Goal: Find specific page/section: Find specific page/section

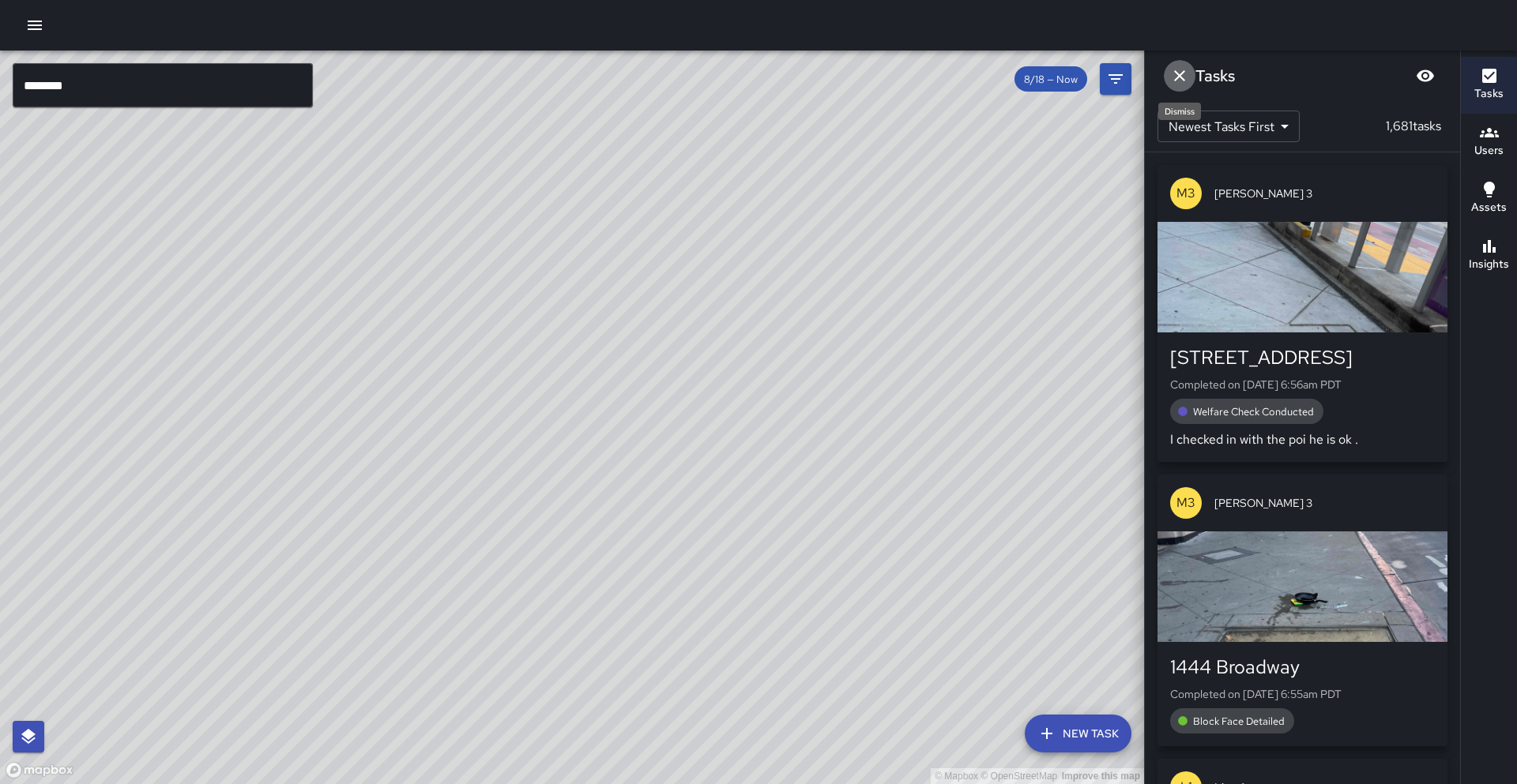
drag, startPoint x: 1182, startPoint y: 81, endPoint x: 1169, endPoint y: 84, distance: 13.3
click at [1182, 81] on icon "Dismiss" at bounding box center [1180, 76] width 19 height 19
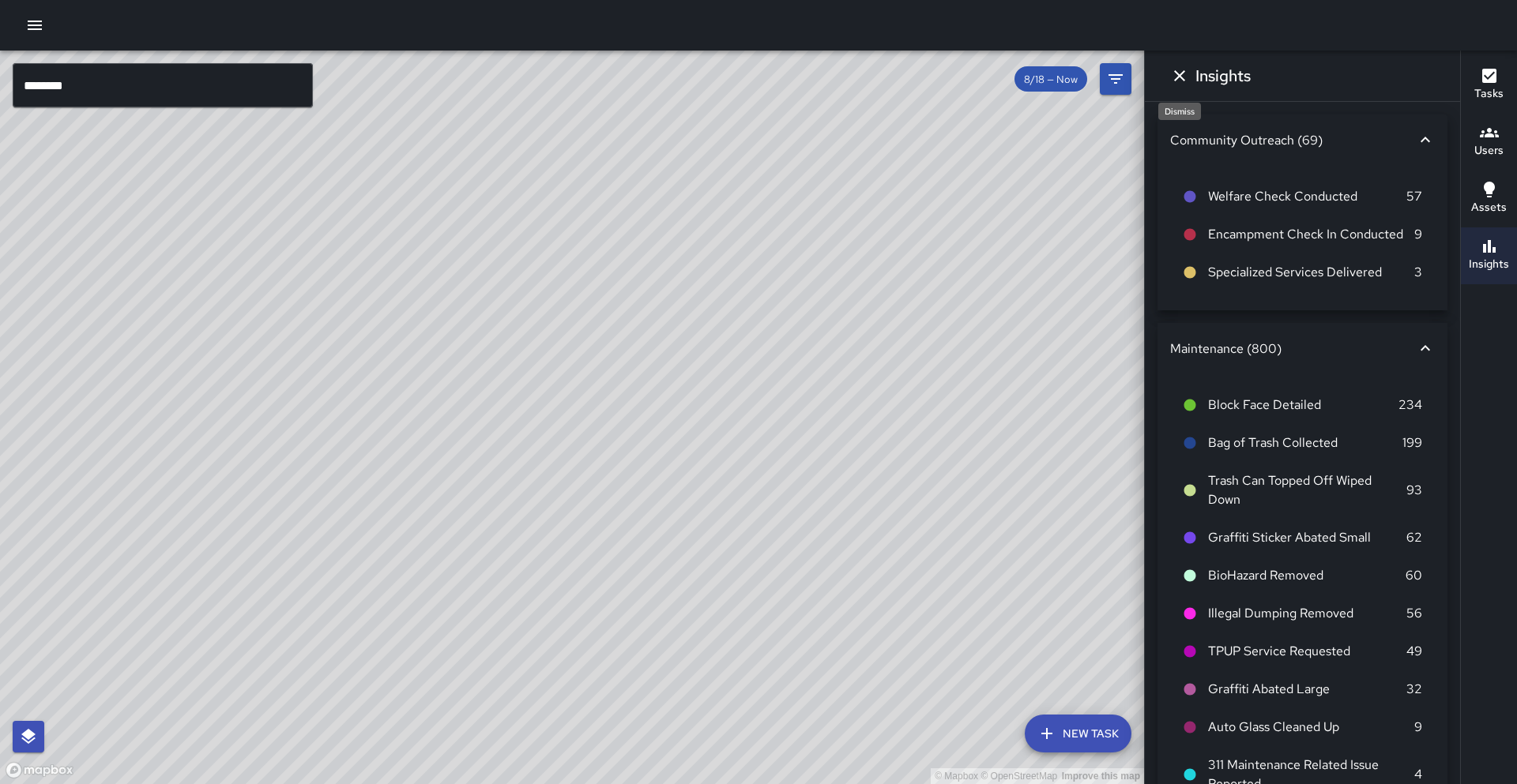
click at [1189, 77] on button "Dismiss" at bounding box center [1180, 76] width 32 height 32
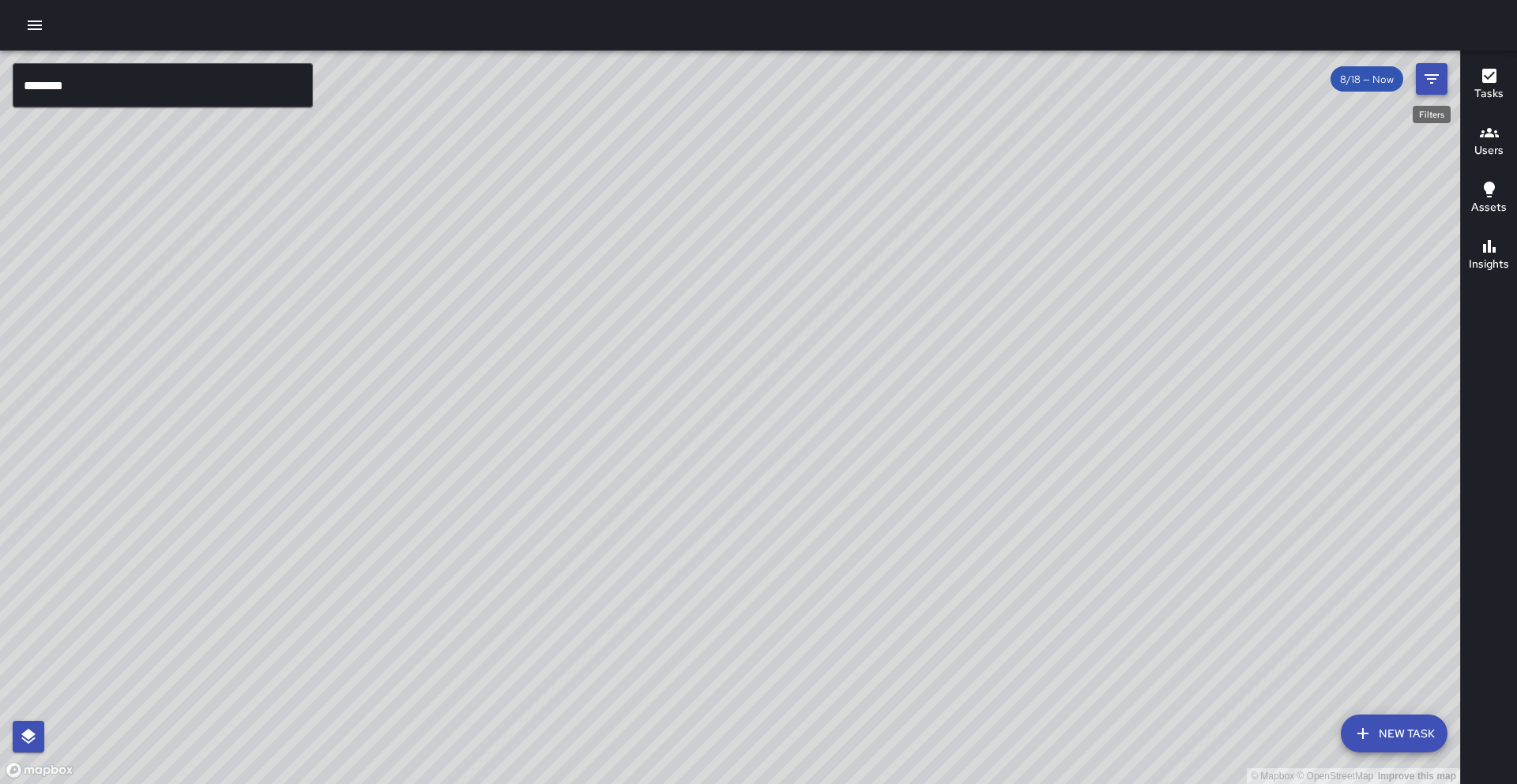
click at [1438, 81] on icon "Filters" at bounding box center [1432, 79] width 19 height 19
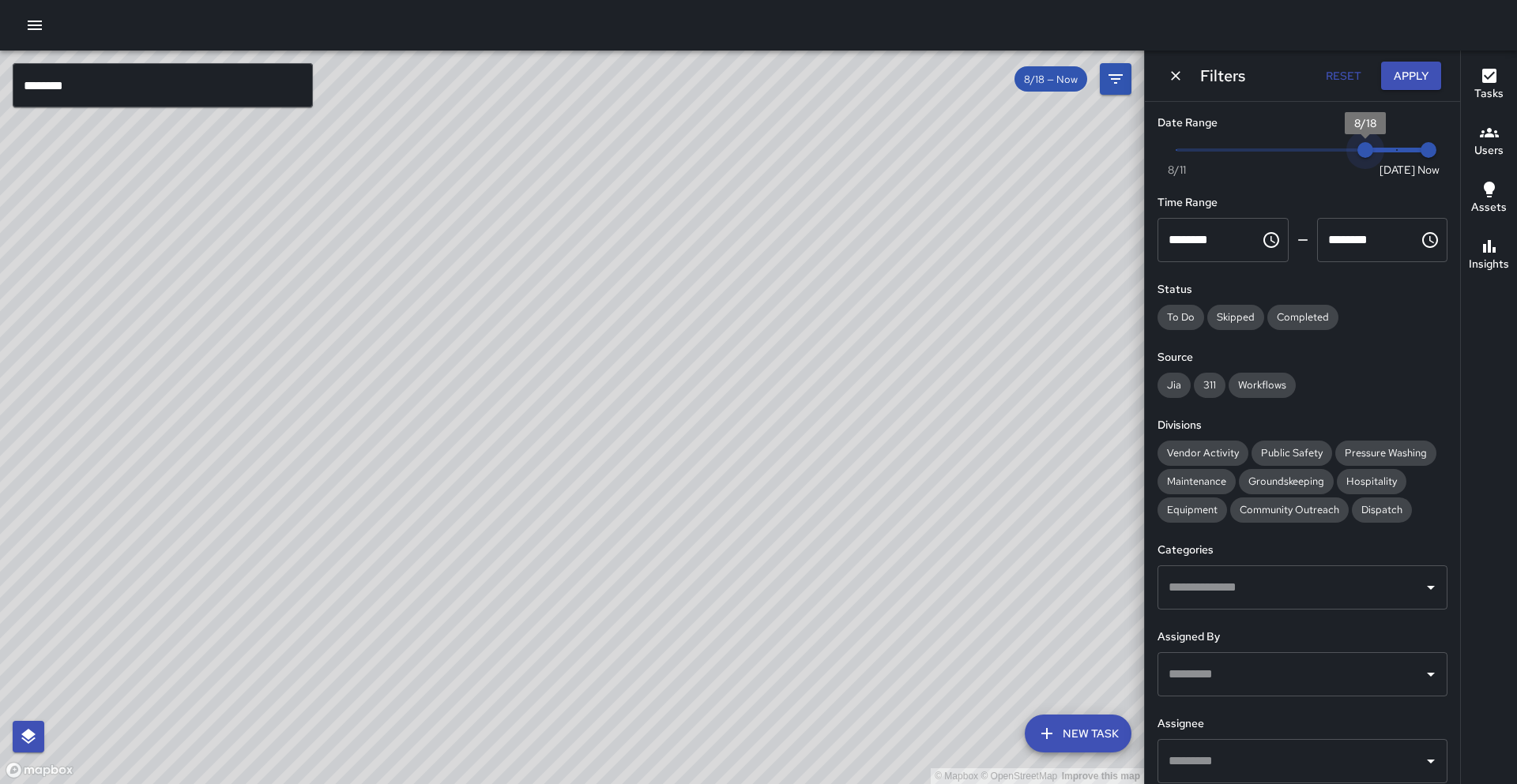
drag, startPoint x: 1394, startPoint y: 147, endPoint x: 1370, endPoint y: 151, distance: 24.3
click at [1370, 151] on span "8/18" at bounding box center [1366, 150] width 16 height 16
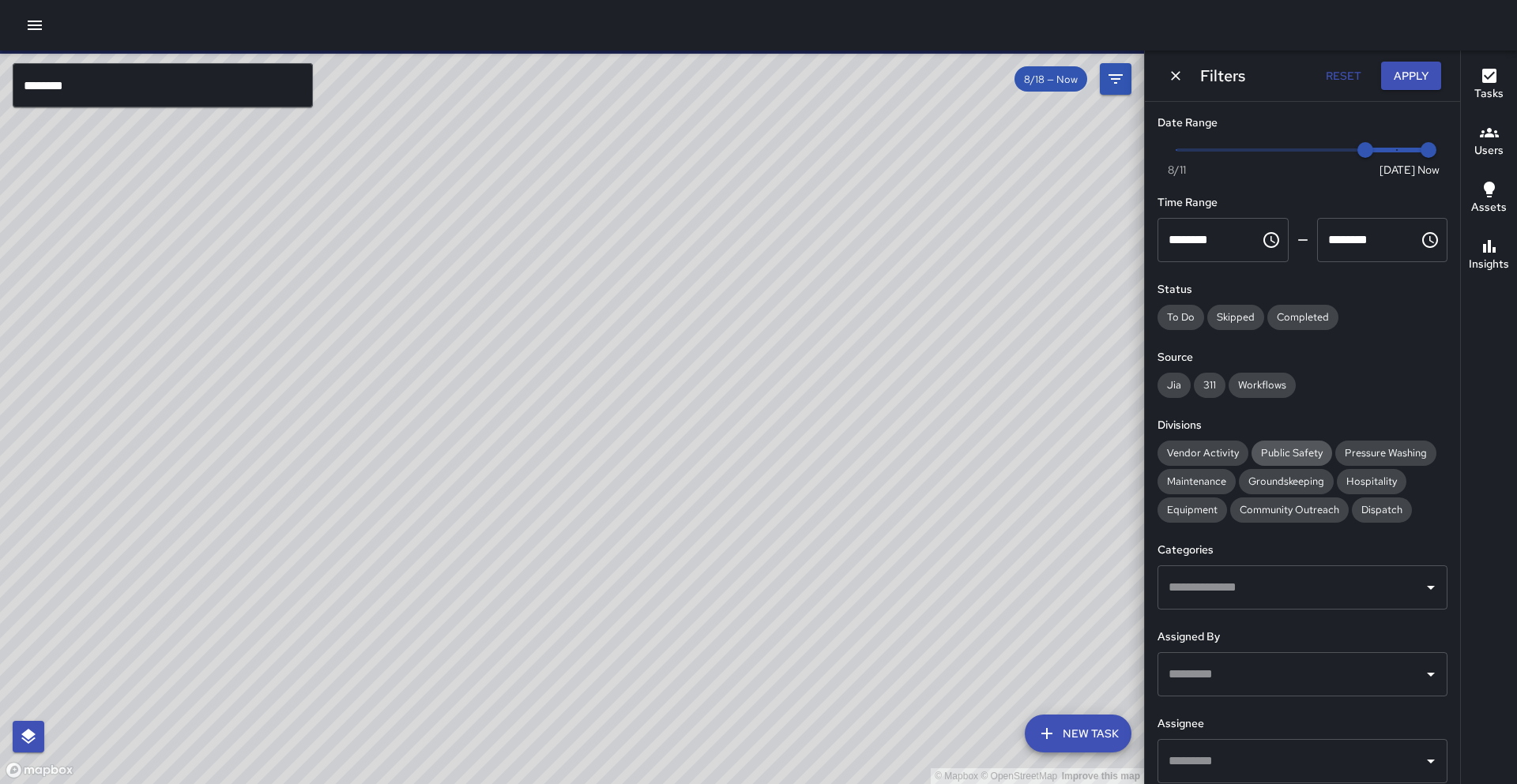
click at [1271, 455] on span "Public Safety" at bounding box center [1292, 452] width 81 height 13
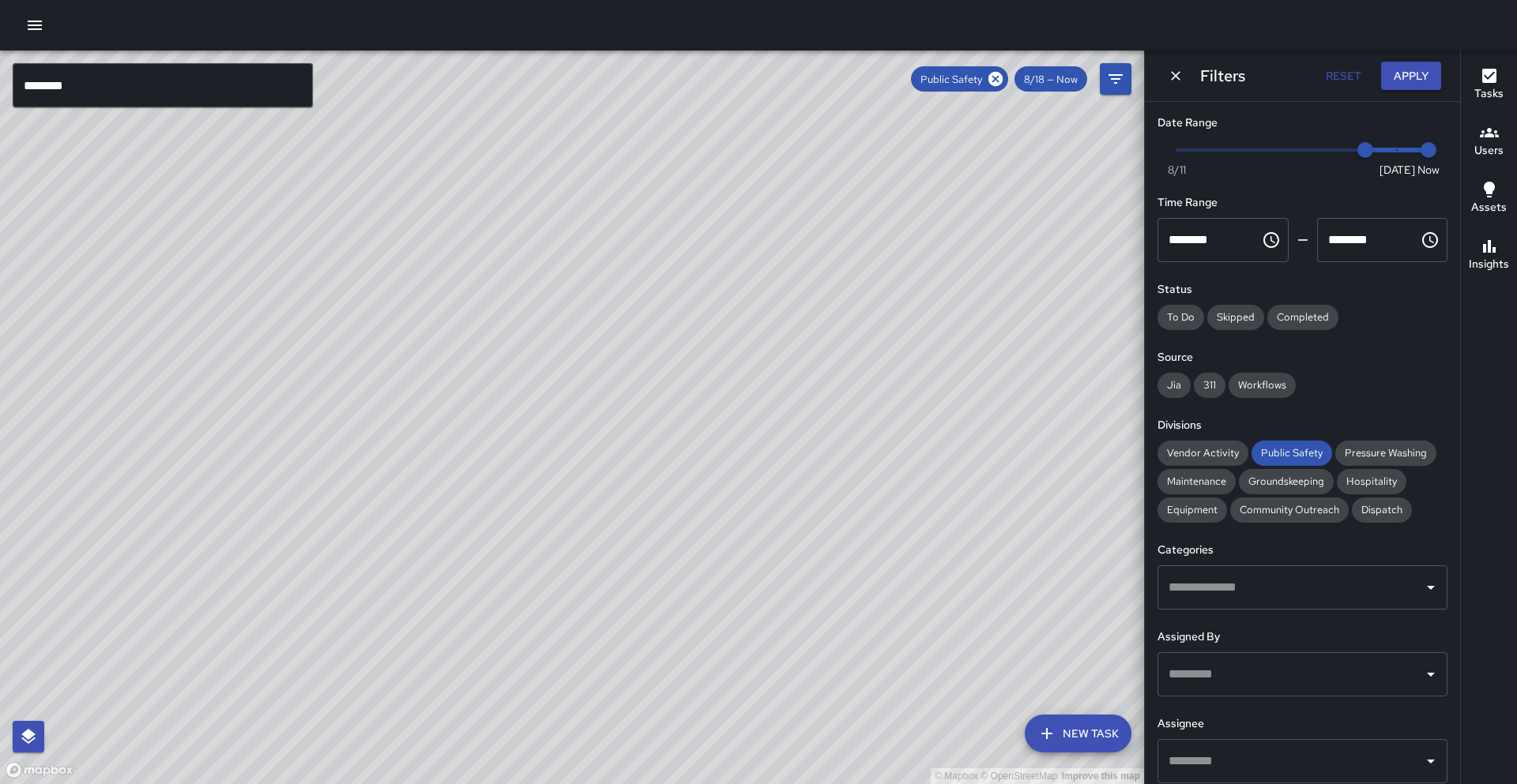
drag, startPoint x: 758, startPoint y: 395, endPoint x: 755, endPoint y: 590, distance: 195.0
click at [755, 592] on div "© Mapbox © OpenStreetMap Improve this map" at bounding box center [571, 417] width 1144 height 734
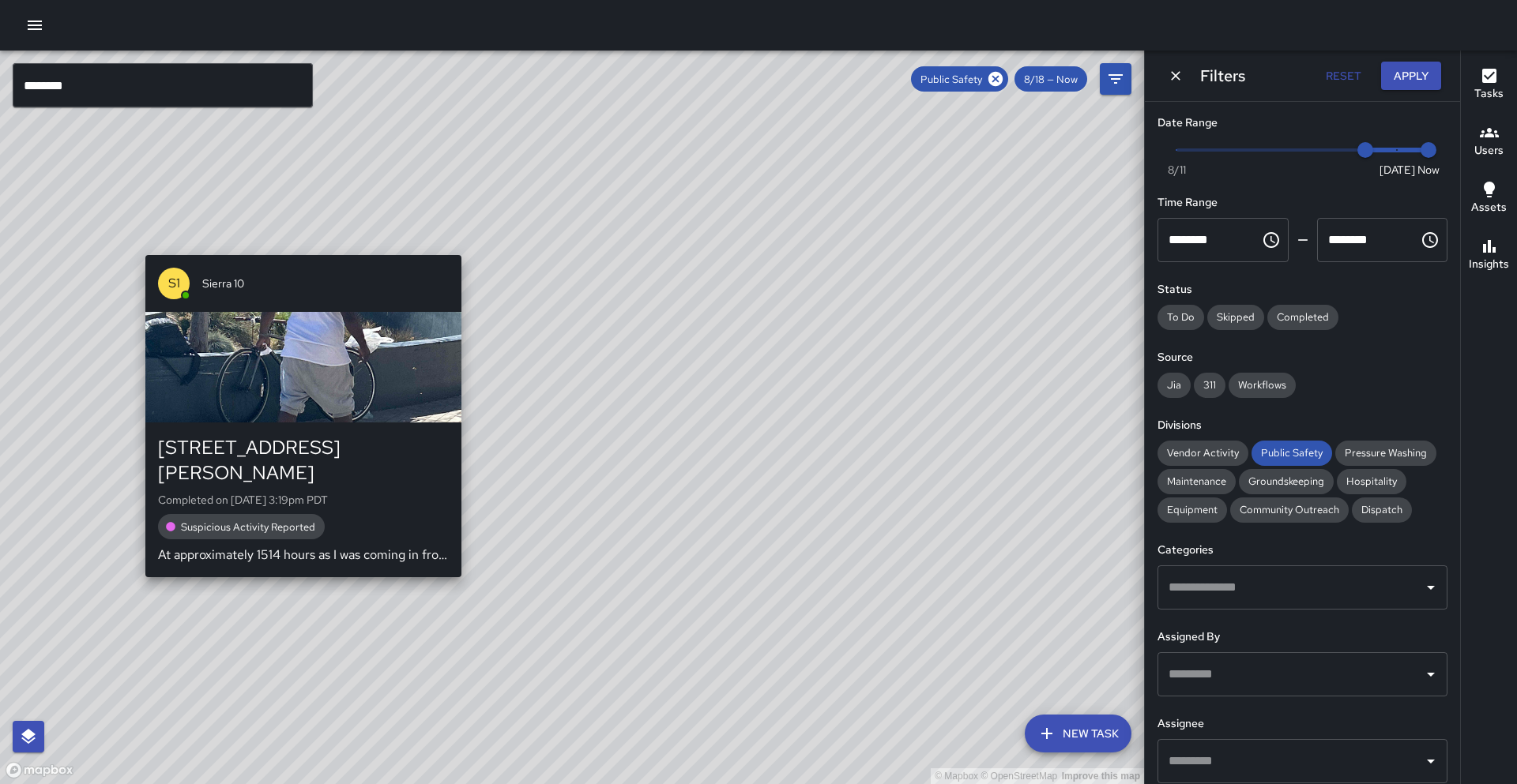
click at [297, 246] on div "© Mapbox © OpenStreetMap Improve this map S1 Sierra 10 544 William Street Compl…" at bounding box center [571, 417] width 1144 height 734
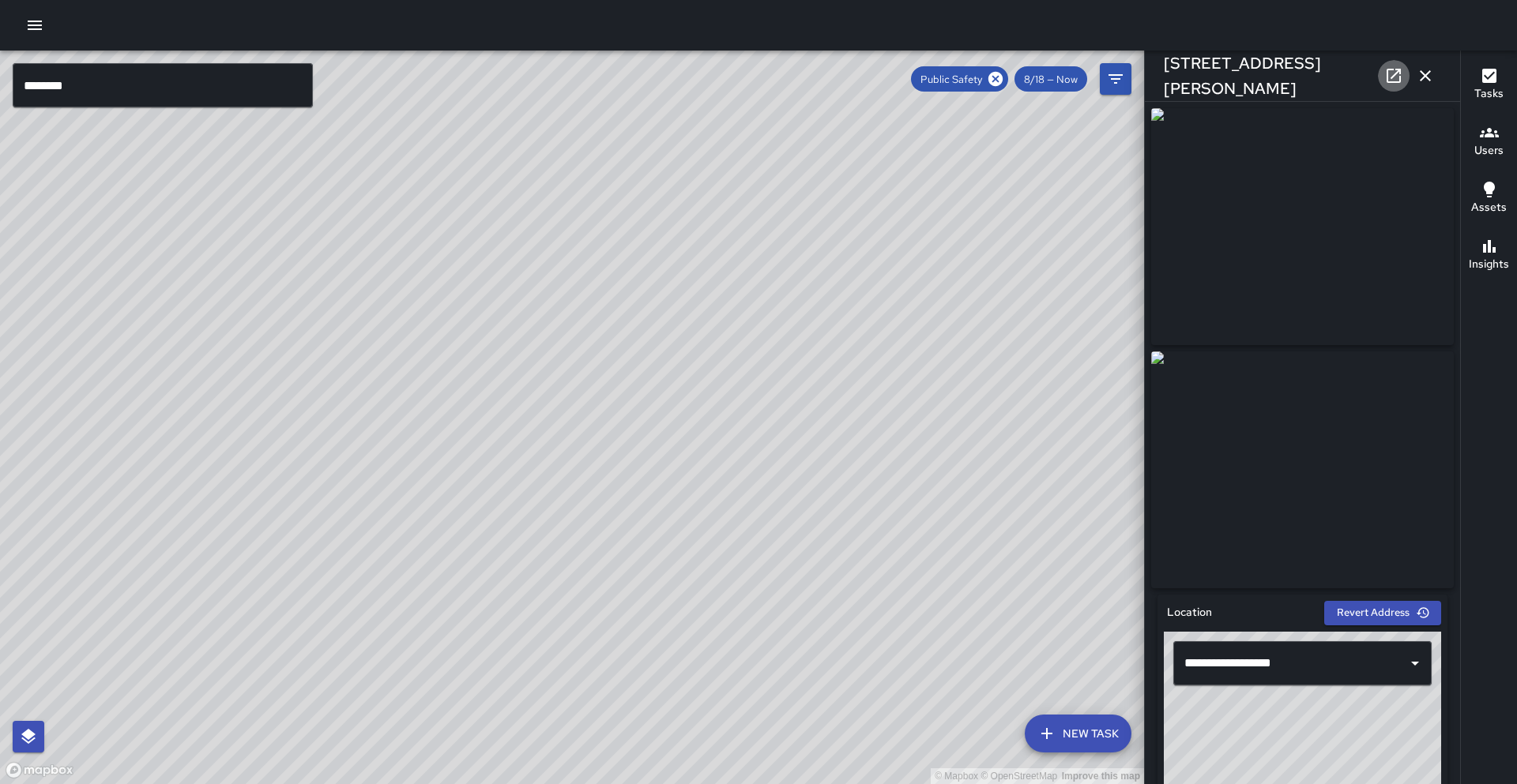
click at [1395, 73] on icon at bounding box center [1394, 76] width 19 height 19
drag, startPoint x: 696, startPoint y: 334, endPoint x: 238, endPoint y: 303, distance: 459.0
click at [235, 303] on div "© Mapbox © OpenStreetMap Improve this map" at bounding box center [571, 417] width 1144 height 734
drag, startPoint x: 650, startPoint y: 311, endPoint x: 585, endPoint y: 363, distance: 83.2
click at [554, 380] on div "© Mapbox © OpenStreetMap Improve this map" at bounding box center [571, 417] width 1144 height 734
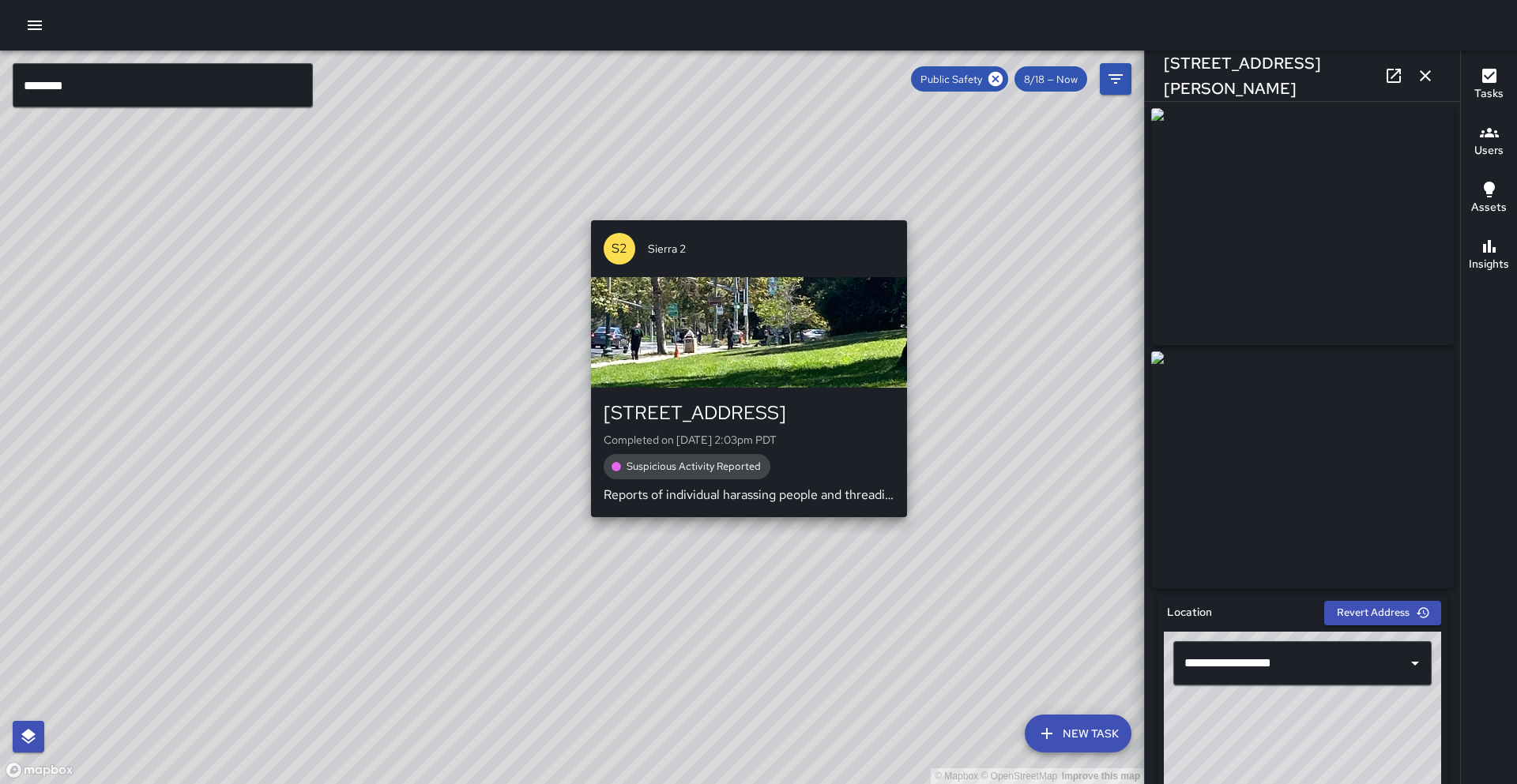
click at [916, 211] on div "© Mapbox © OpenStreetMap Improve this map S2 Sierra 2 180 Grand Avenue Complete…" at bounding box center [571, 417] width 1144 height 734
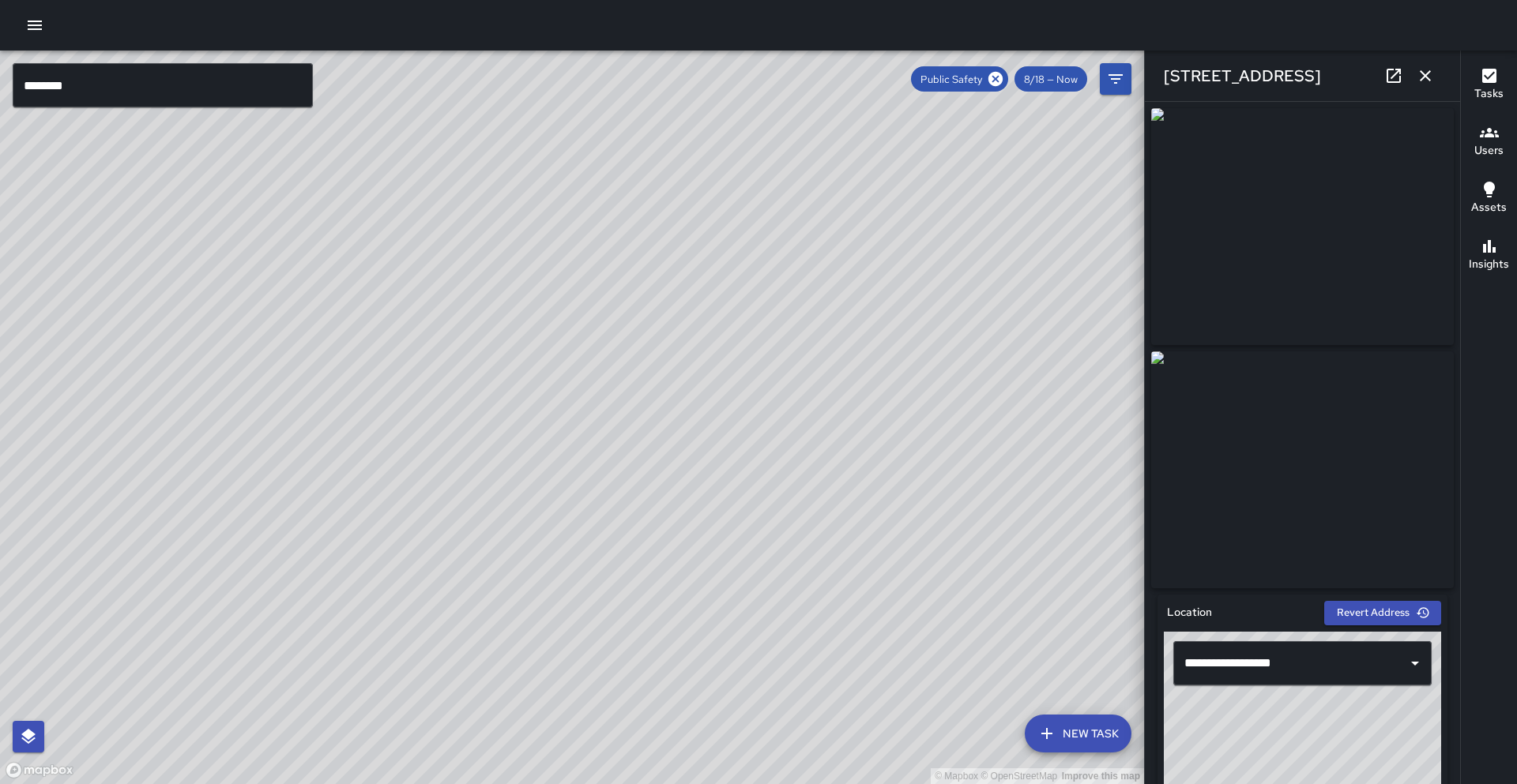
click at [1388, 80] on icon at bounding box center [1394, 76] width 19 height 19
drag, startPoint x: 313, startPoint y: 320, endPoint x: 566, endPoint y: 337, distance: 253.6
click at [566, 337] on div "© Mapbox © OpenStreetMap Improve this map" at bounding box center [571, 417] width 1144 height 734
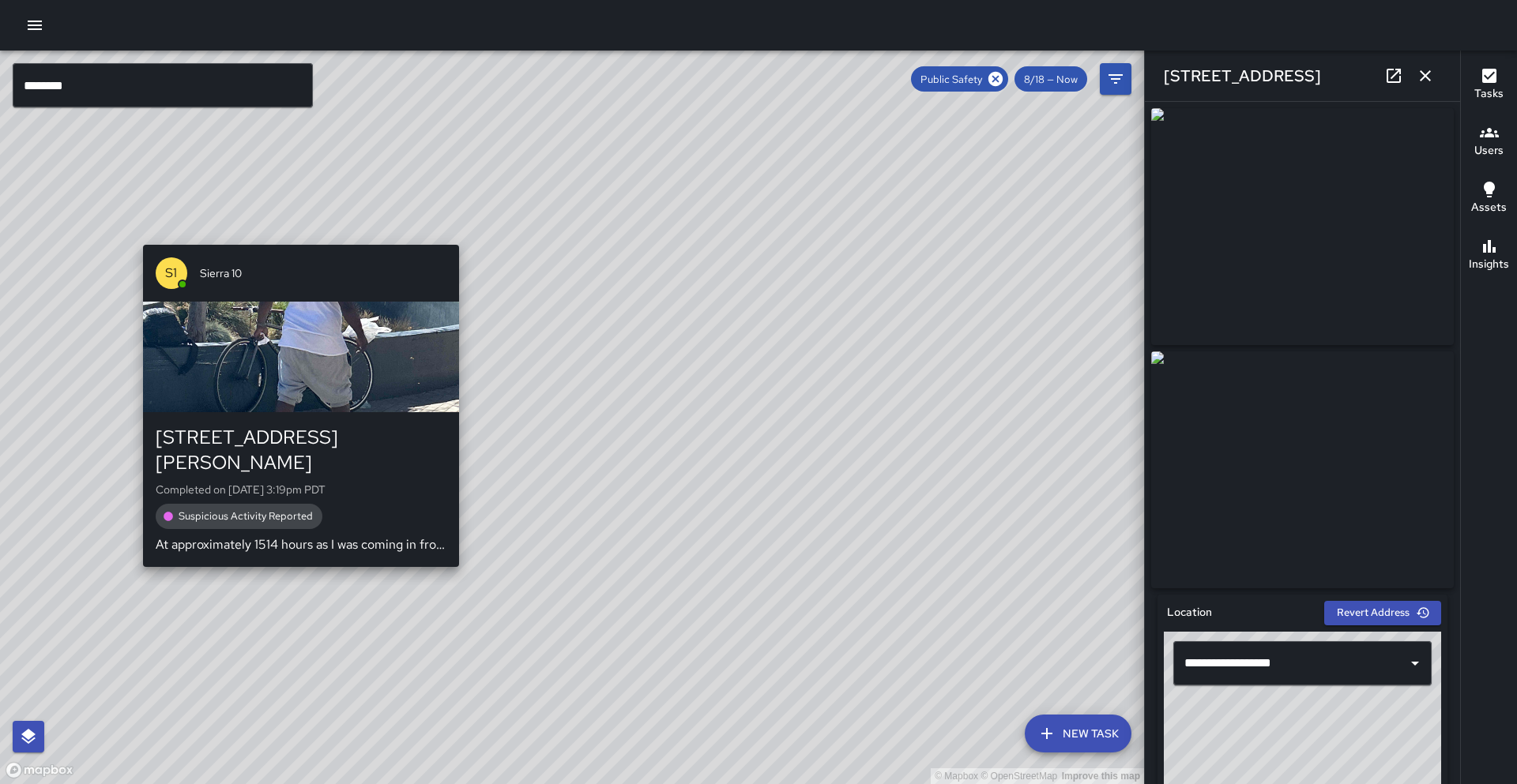
click at [137, 550] on div "© Mapbox © OpenStreetMap Improve this map S1 Sierra 10 544 William Street Compl…" at bounding box center [571, 417] width 1144 height 734
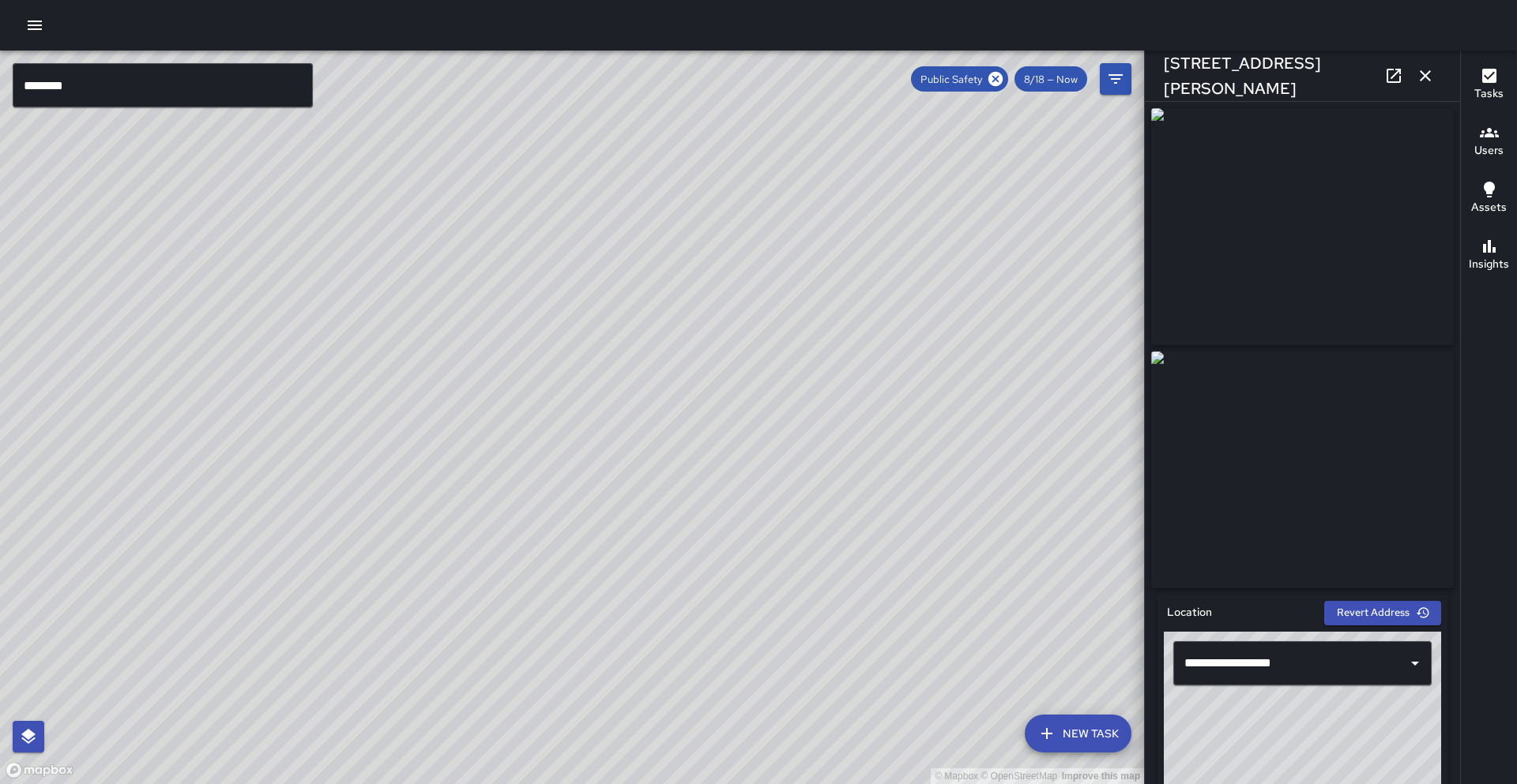
click at [1393, 78] on icon at bounding box center [1394, 76] width 19 height 19
drag, startPoint x: 597, startPoint y: 349, endPoint x: 589, endPoint y: 215, distance: 134.2
click at [589, 215] on div "© Mapbox © OpenStreetMap Improve this map" at bounding box center [571, 417] width 1144 height 734
click at [994, 81] on icon at bounding box center [996, 79] width 18 height 18
click at [1427, 77] on icon "button" at bounding box center [1425, 76] width 11 height 11
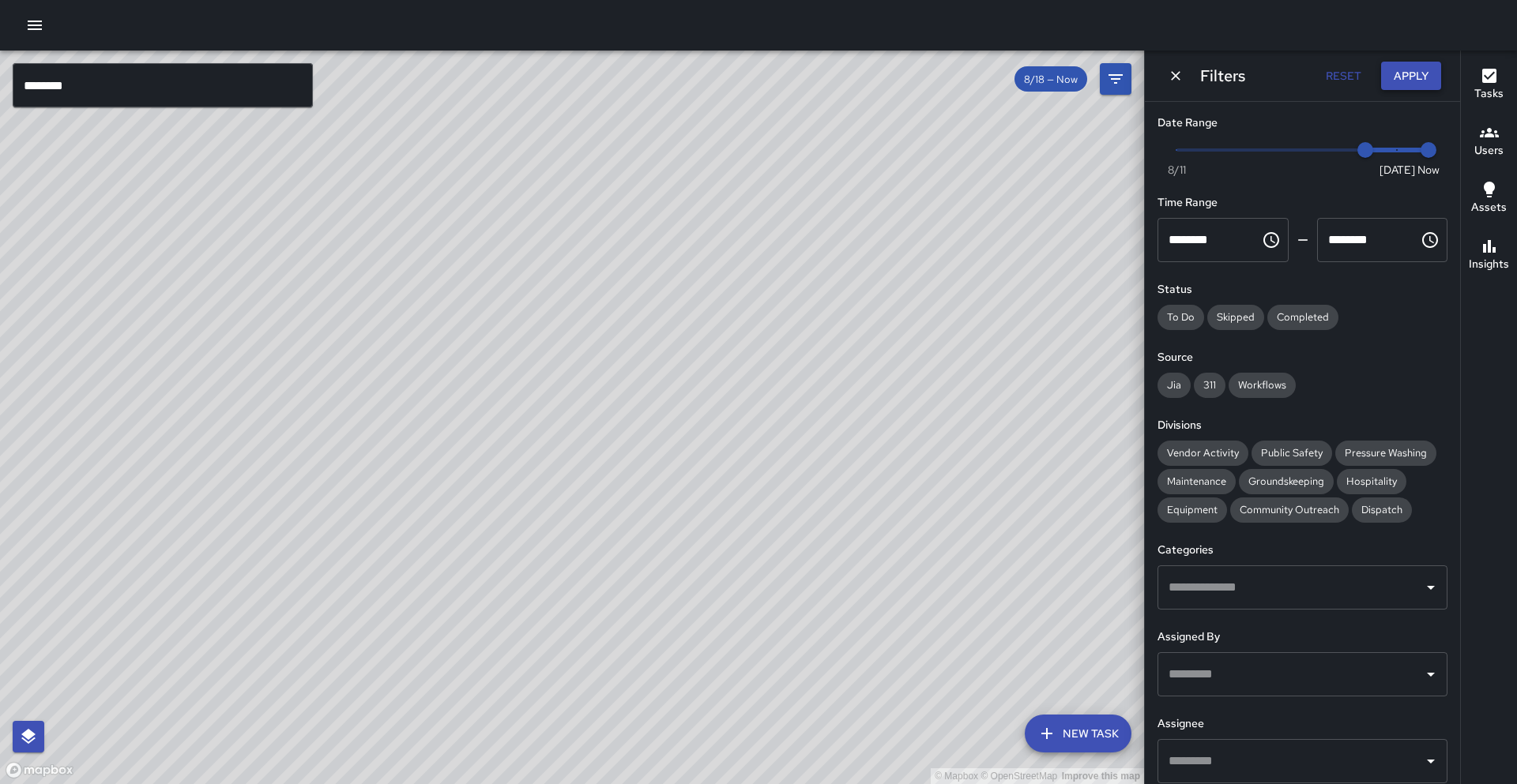
click at [1335, 70] on button "Reset" at bounding box center [1343, 76] width 50 height 29
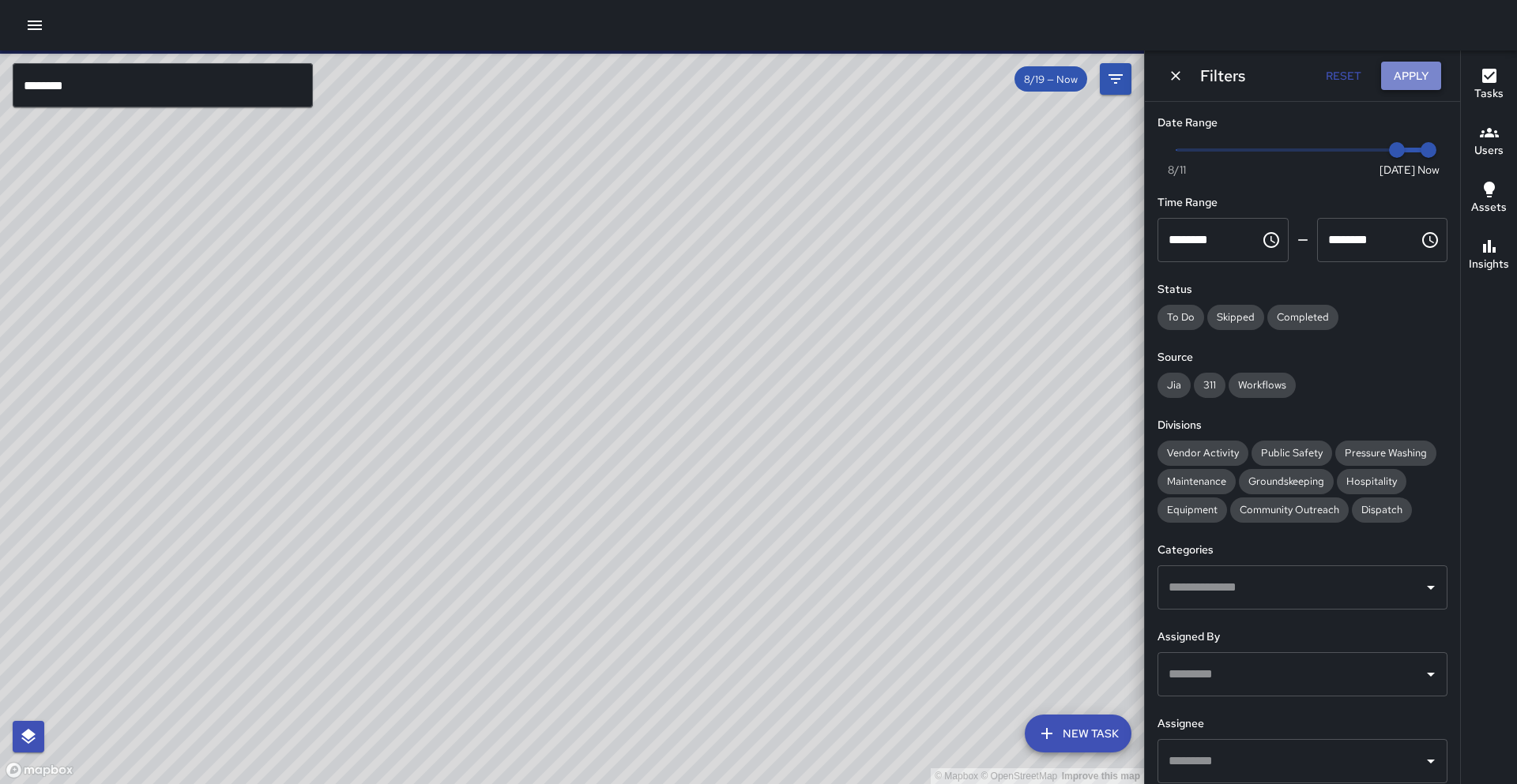
type input "*"
click at [1409, 75] on button "Apply" at bounding box center [1411, 76] width 60 height 29
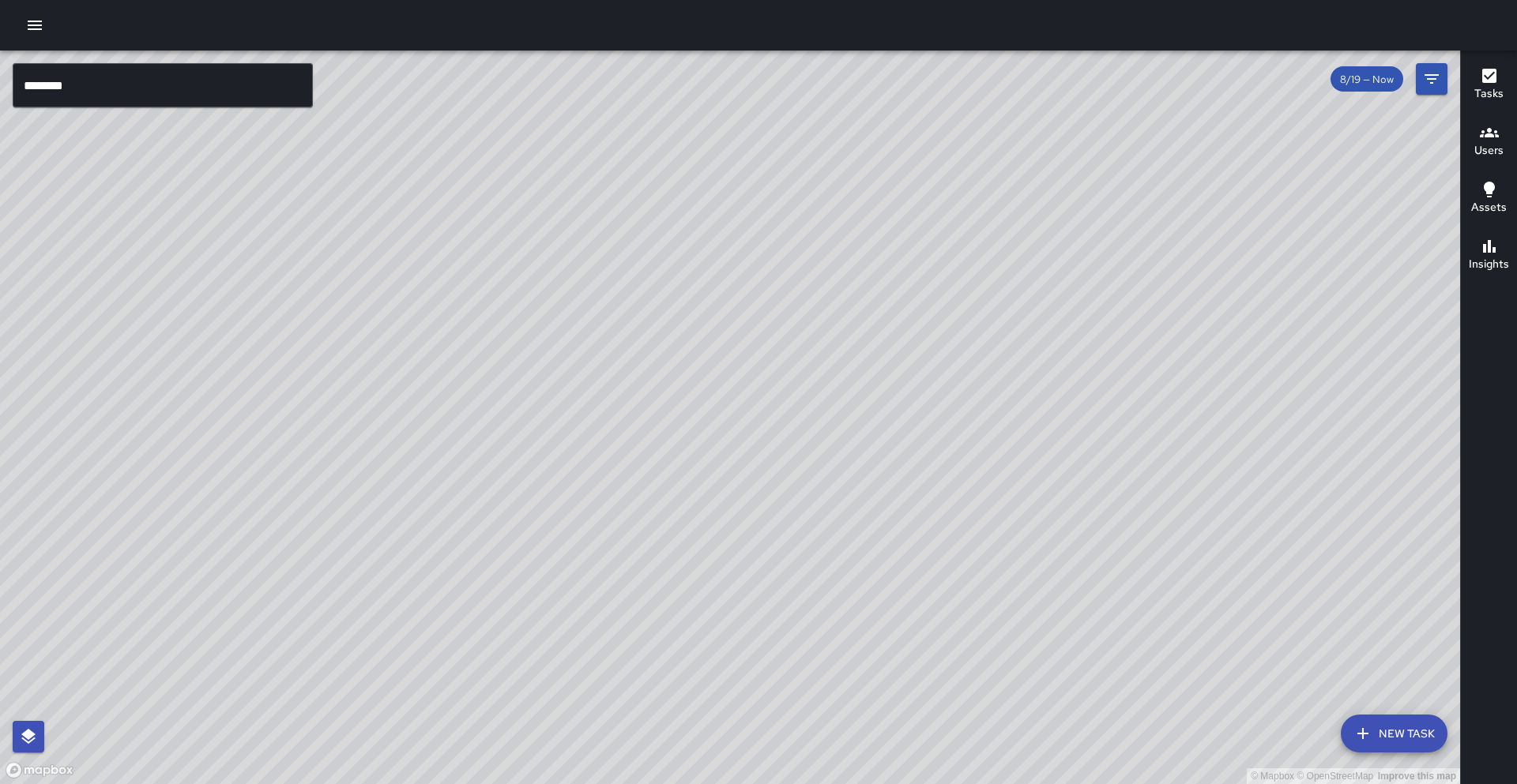
drag, startPoint x: 1223, startPoint y: 387, endPoint x: 1212, endPoint y: 414, distance: 29.2
click at [1213, 413] on div "© Mapbox © OpenStreetMap Improve this map" at bounding box center [730, 417] width 1460 height 734
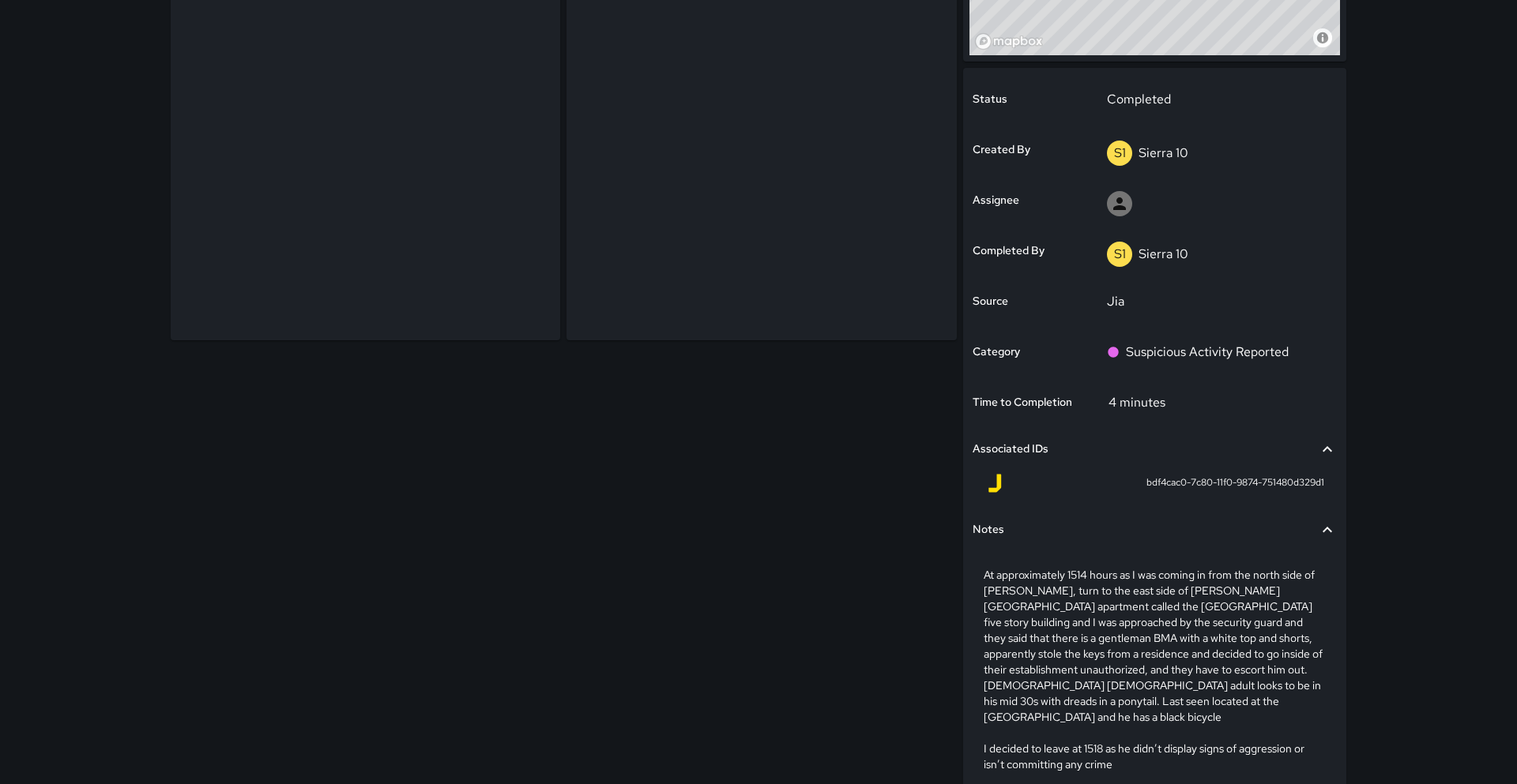
scroll to position [304, 0]
